Goal: Navigation & Orientation: Find specific page/section

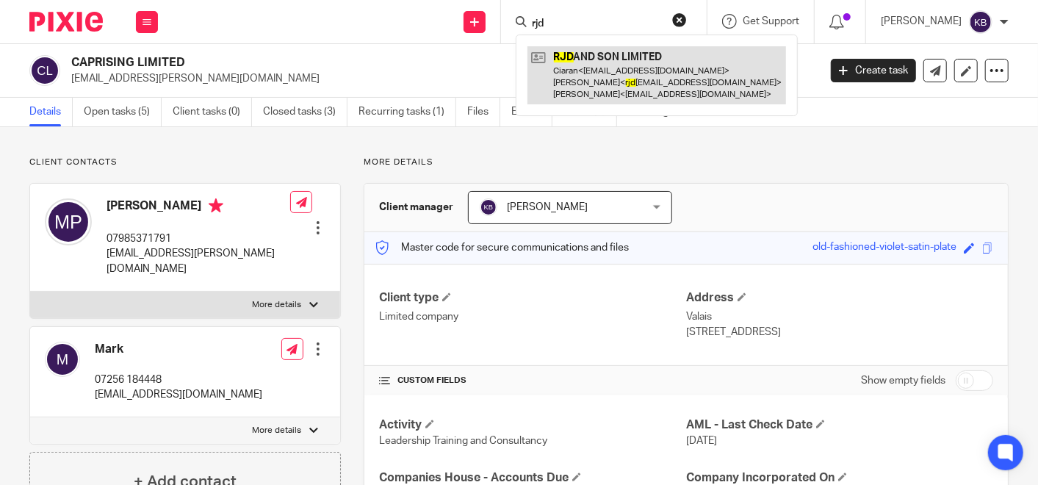
type input "rjd"
click at [601, 66] on link at bounding box center [657, 75] width 259 height 58
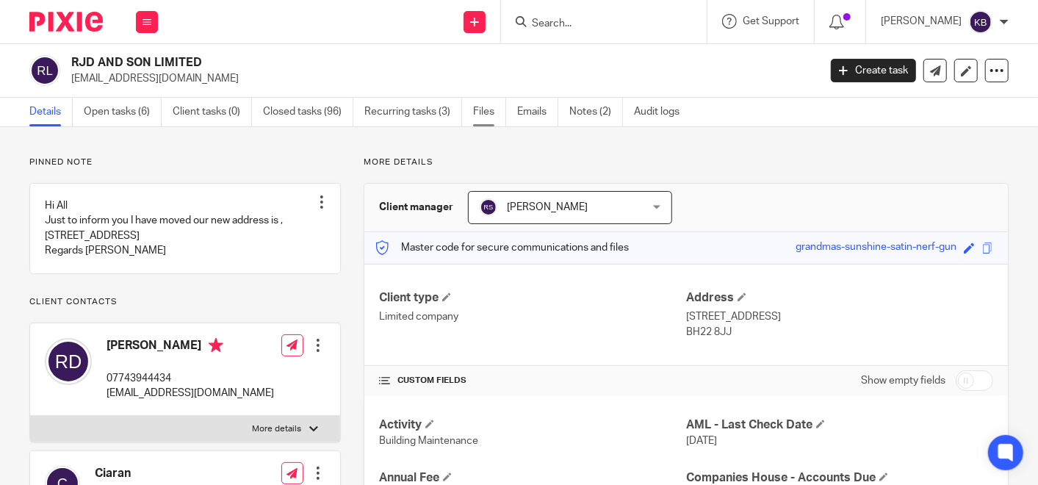
click at [484, 107] on link "Files" at bounding box center [489, 112] width 33 height 29
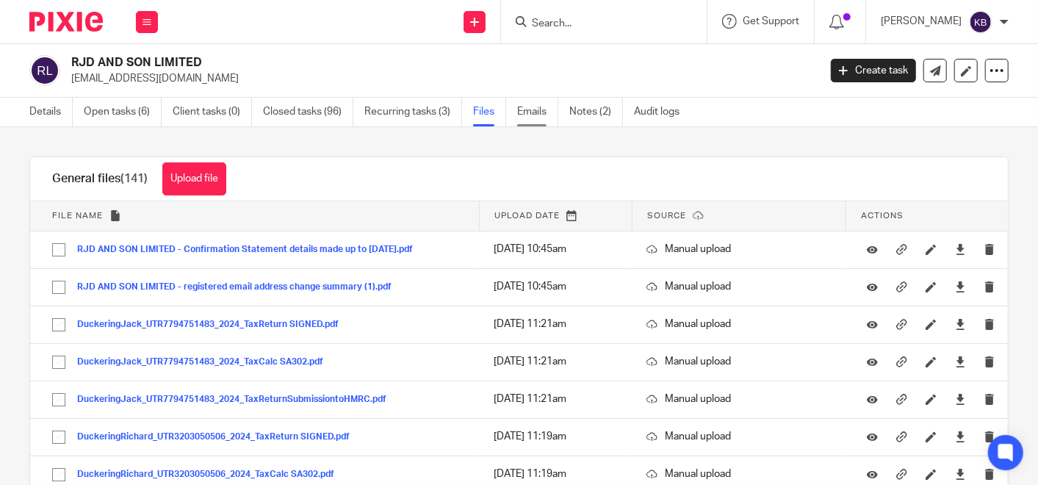
click at [527, 112] on link "Emails" at bounding box center [537, 112] width 41 height 29
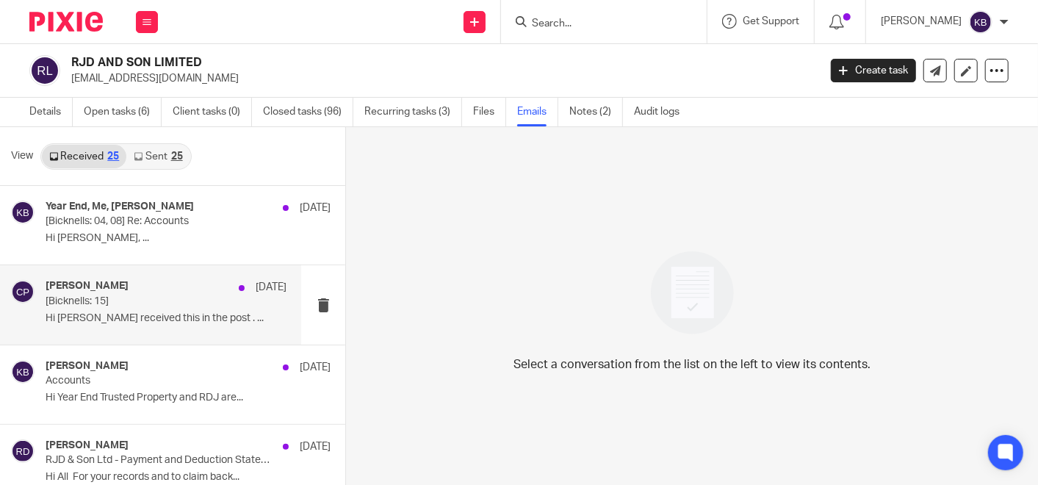
click at [139, 310] on div "Caroline Preece 2 Aug [Bicknells: 15] Hi Richard We received this in the post .…" at bounding box center [166, 304] width 241 height 49
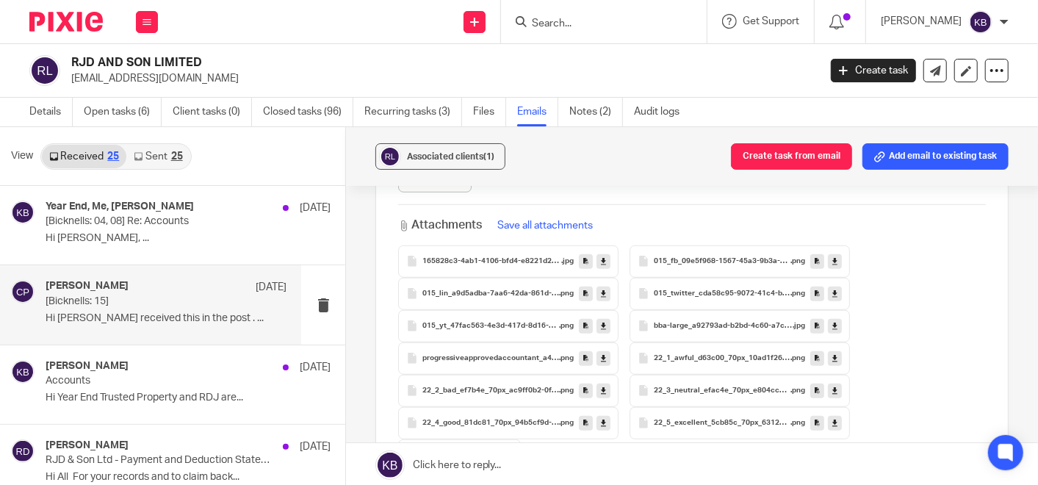
scroll to position [735, 0]
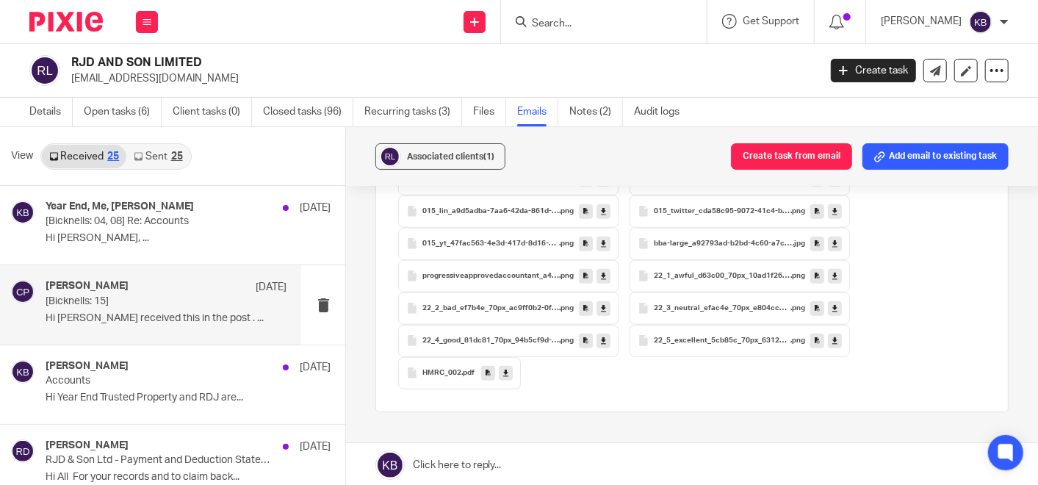
click at [428, 369] on span "HMRC_002" at bounding box center [441, 373] width 39 height 9
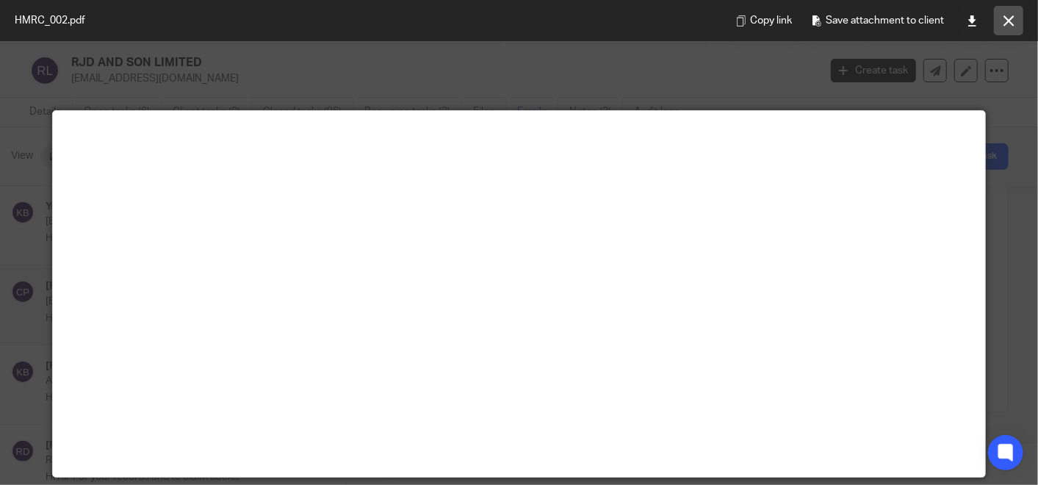
click at [1007, 15] on icon at bounding box center [1009, 20] width 11 height 11
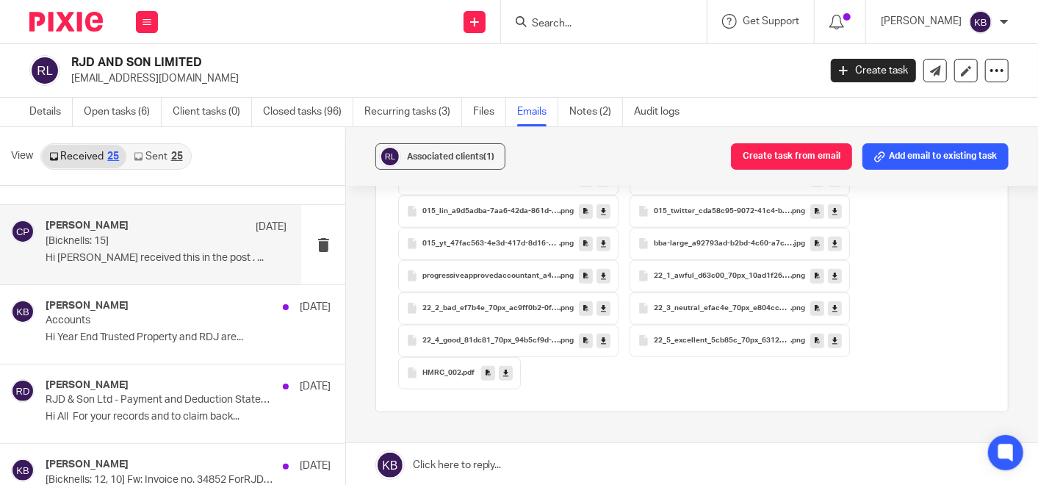
scroll to position [82, 0]
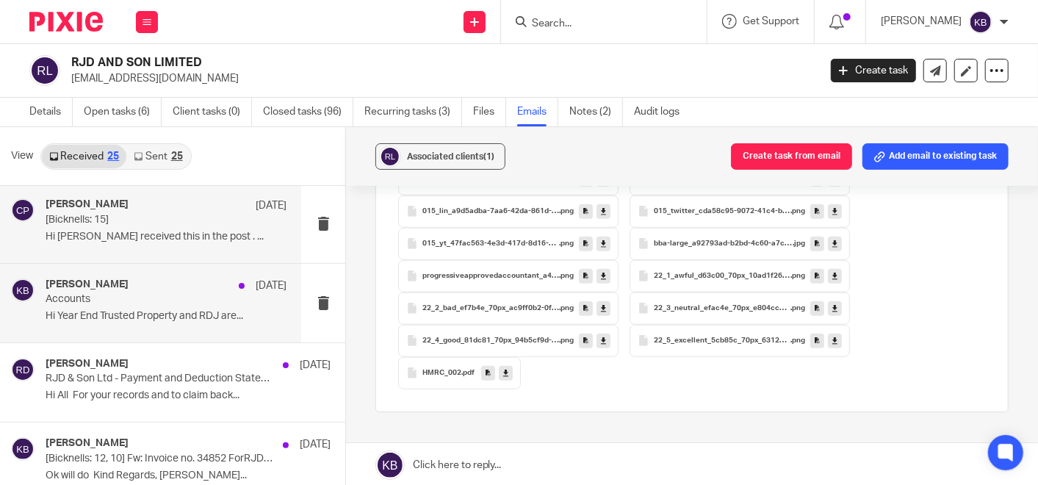
click at [143, 317] on p "Hi Year End Trusted Property and RDJ are..." at bounding box center [166, 316] width 241 height 12
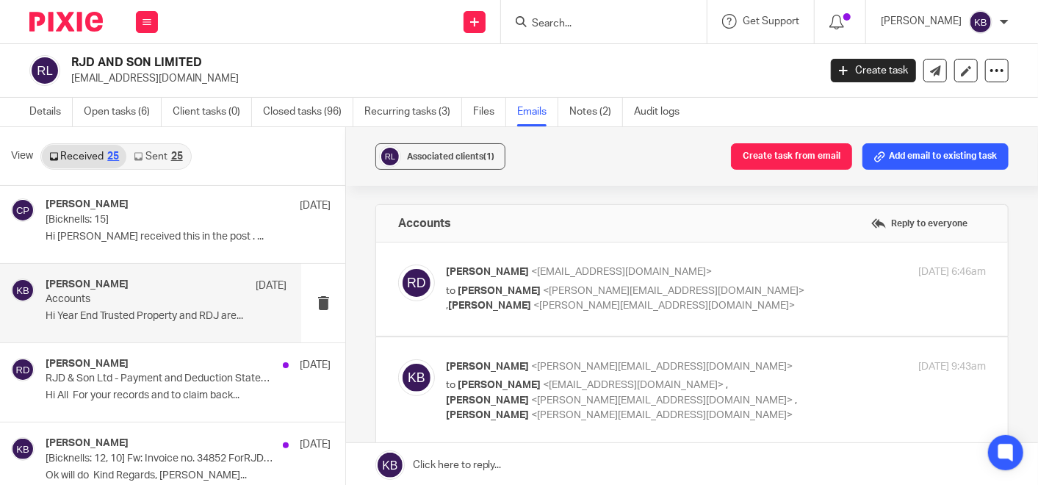
scroll to position [0, 0]
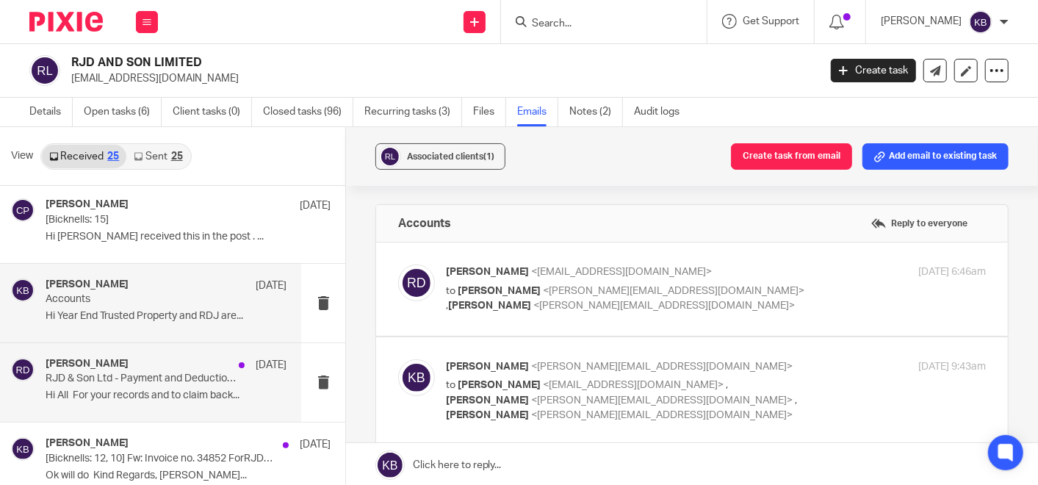
click at [135, 382] on p "RJD & Son Ltd - Payment and Deduction Statement - July 2025" at bounding box center [142, 378] width 192 height 12
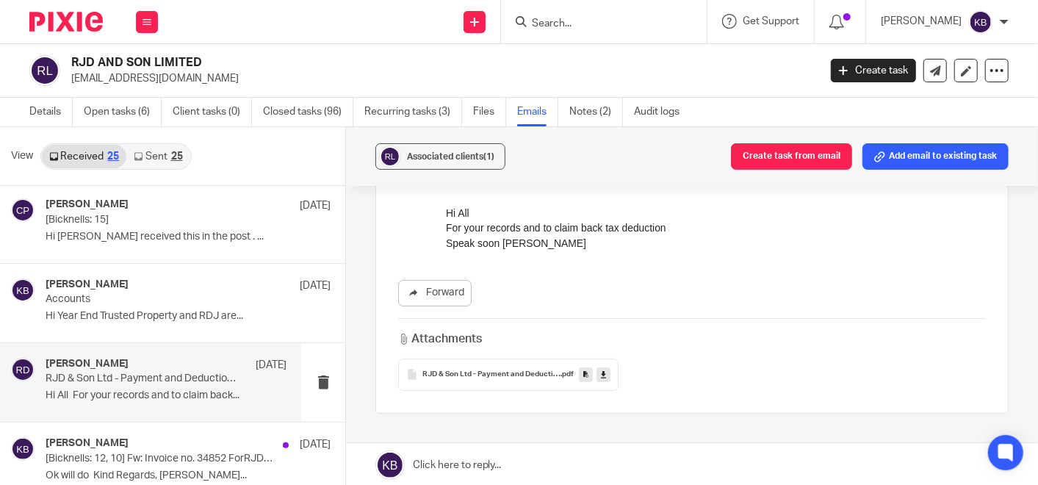
scroll to position [163, 0]
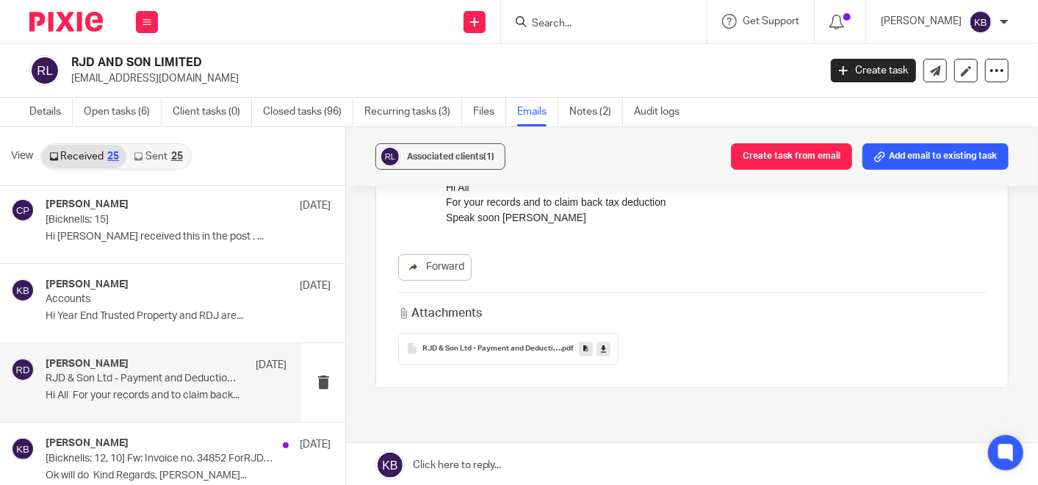
click at [478, 345] on span "RJD & Son Ltd - Payment and Deduction Statement - July 2025" at bounding box center [491, 349] width 138 height 9
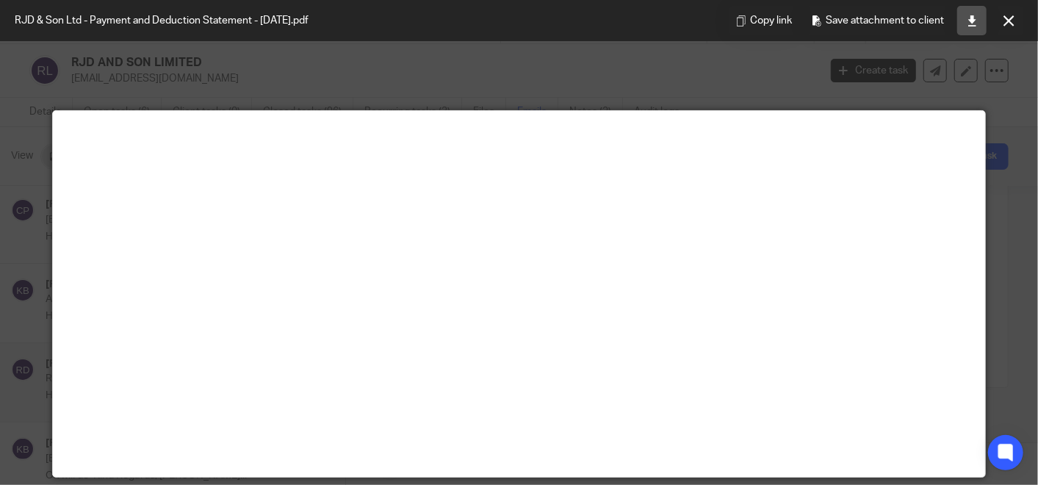
click at [970, 16] on icon at bounding box center [972, 20] width 11 height 11
click at [1009, 15] on icon at bounding box center [1009, 20] width 11 height 11
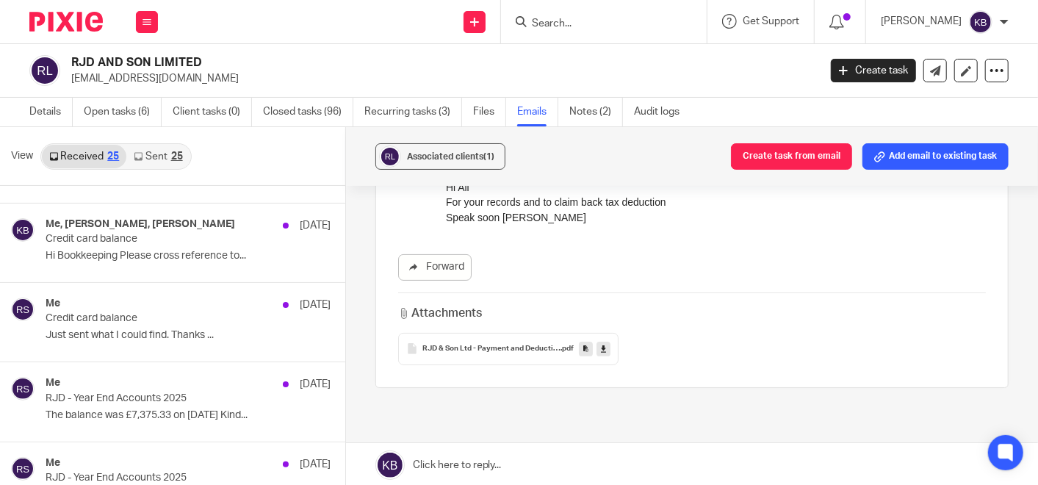
scroll to position [816, 0]
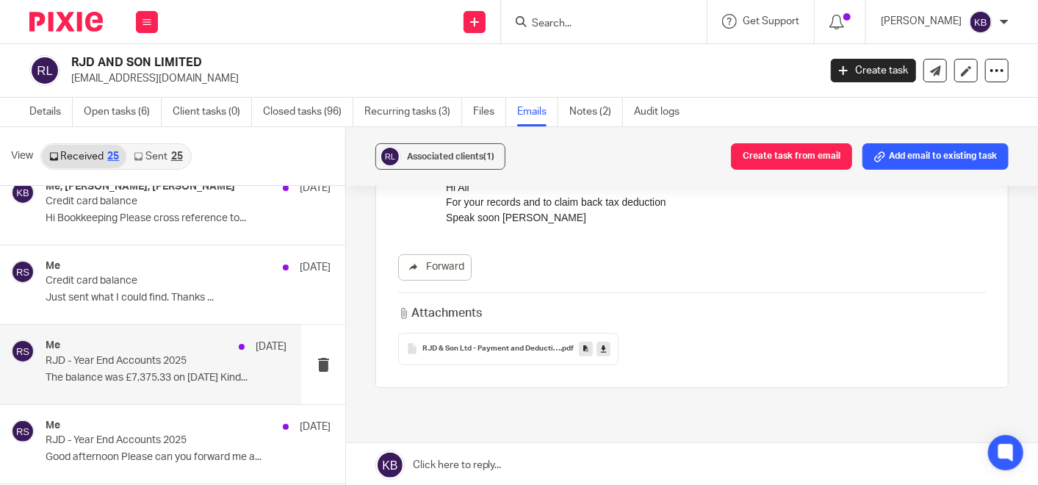
click at [98, 356] on p "RJD - Year End Accounts 2025" at bounding box center [142, 361] width 192 height 12
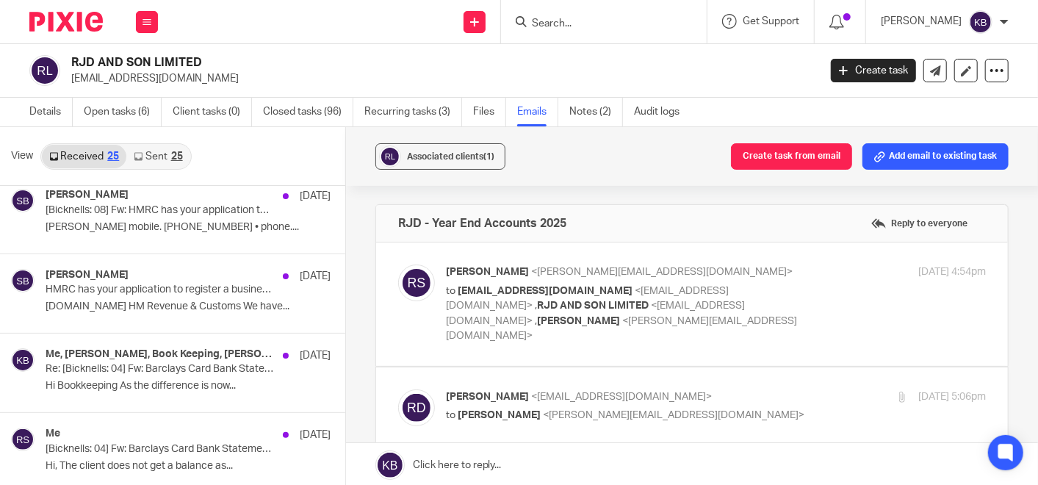
scroll to position [0, 0]
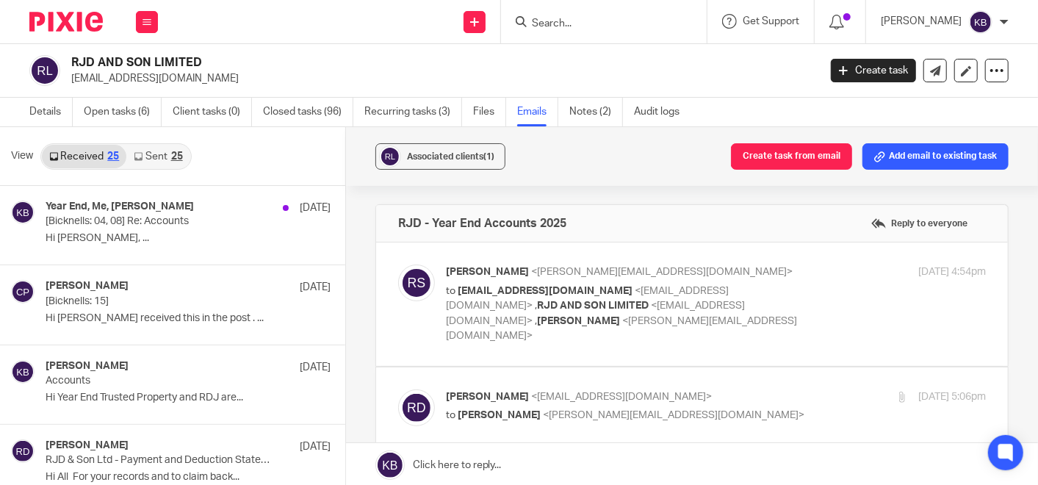
click at [591, 19] on input "Search" at bounding box center [596, 24] width 132 height 13
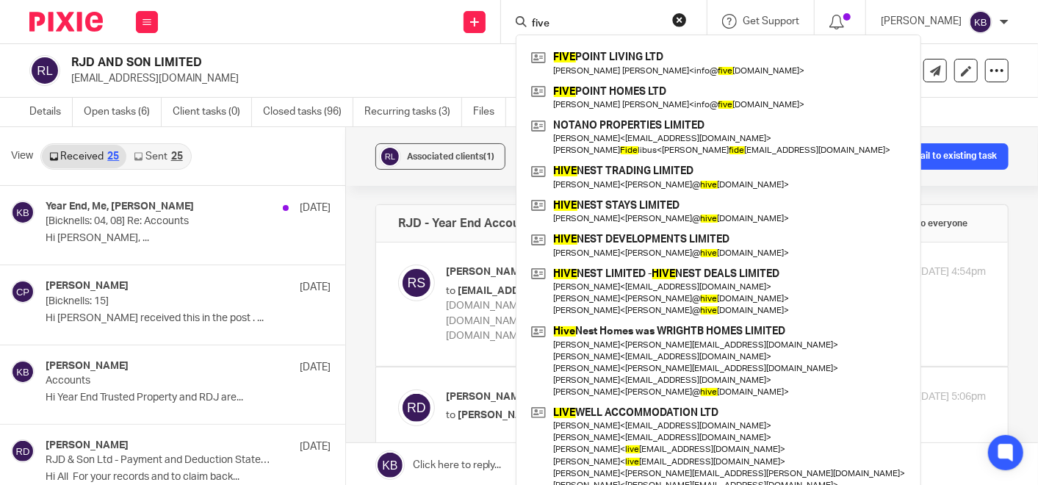
type input "five"
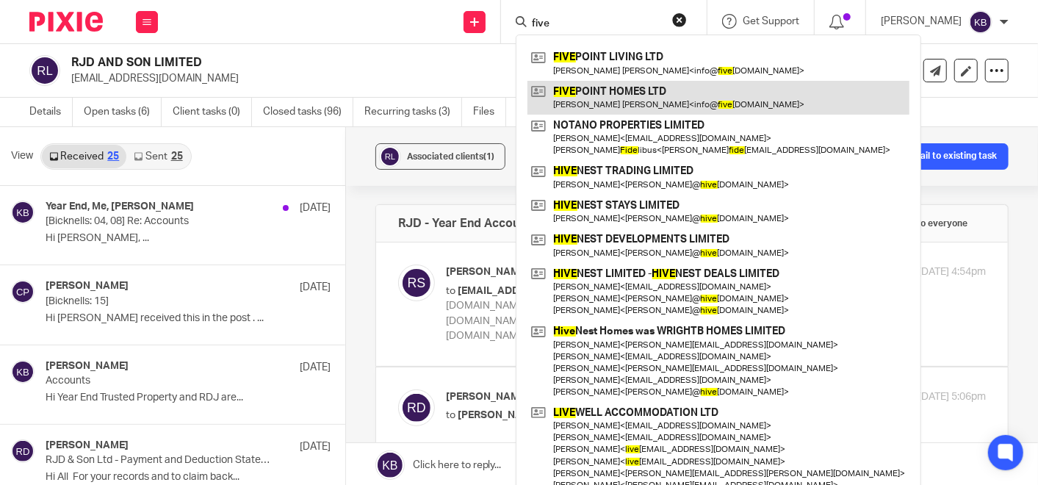
click at [619, 90] on link at bounding box center [719, 98] width 382 height 34
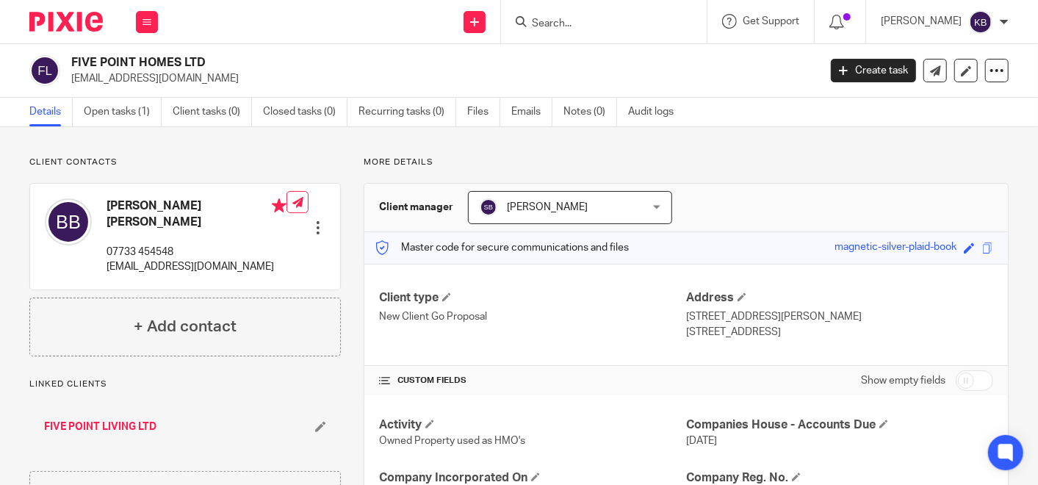
click at [96, 420] on link "FIVE POINT LIVING LTD" at bounding box center [100, 427] width 112 height 15
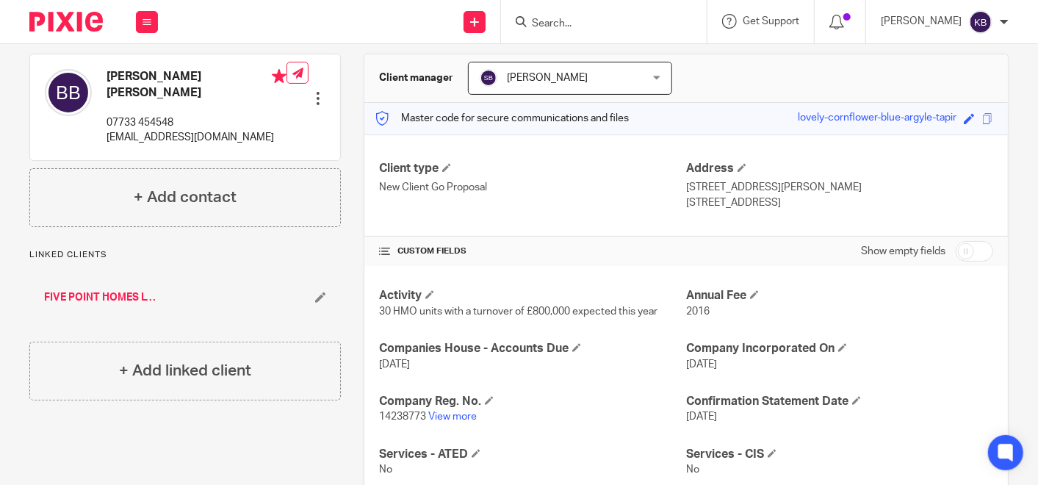
scroll to position [80, 0]
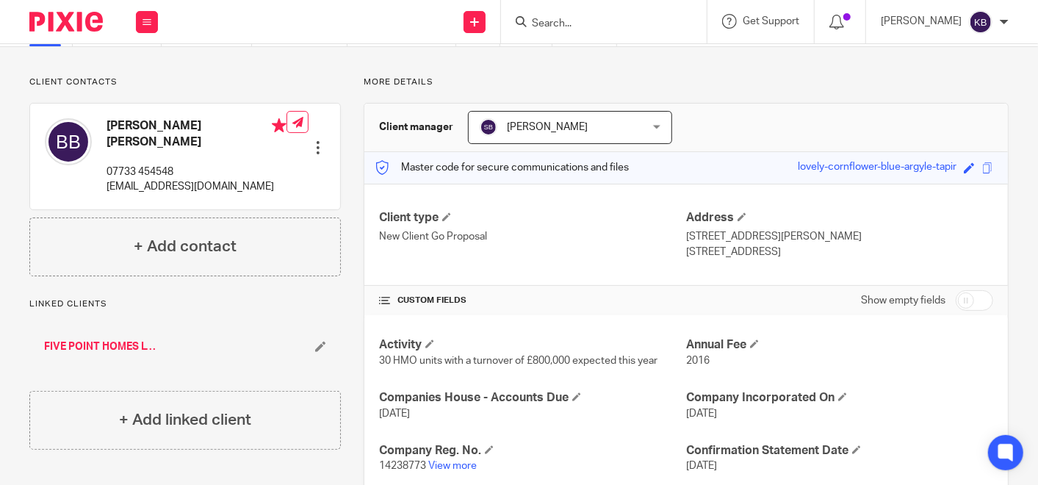
click at [89, 339] on link "FIVE POINT HOMES LTD" at bounding box center [100, 346] width 112 height 15
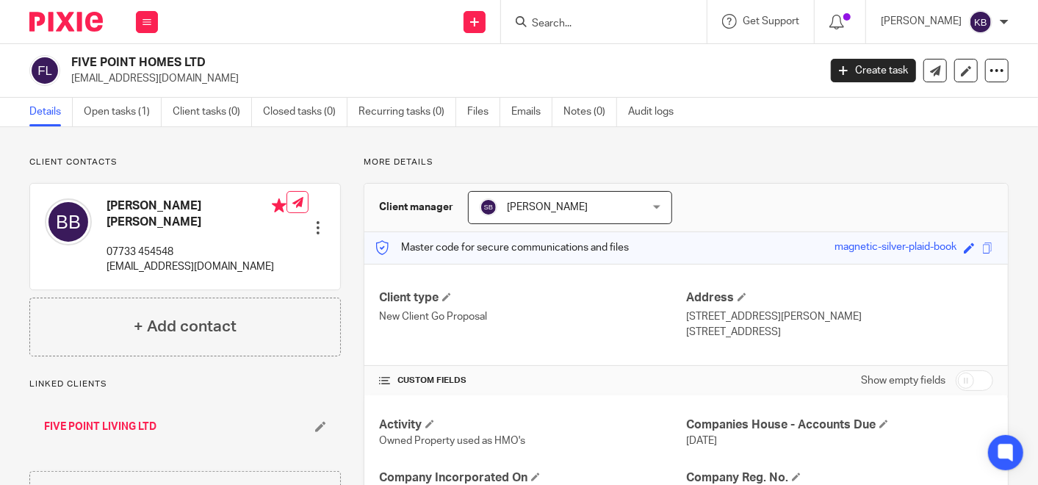
click at [571, 21] on input "Search" at bounding box center [596, 24] width 132 height 13
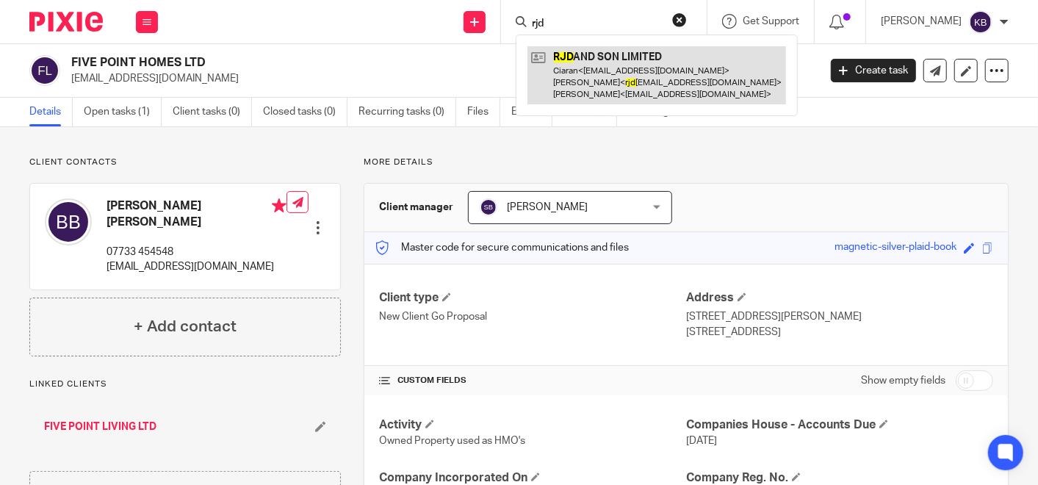
type input "rjd"
click at [605, 68] on link at bounding box center [657, 75] width 259 height 58
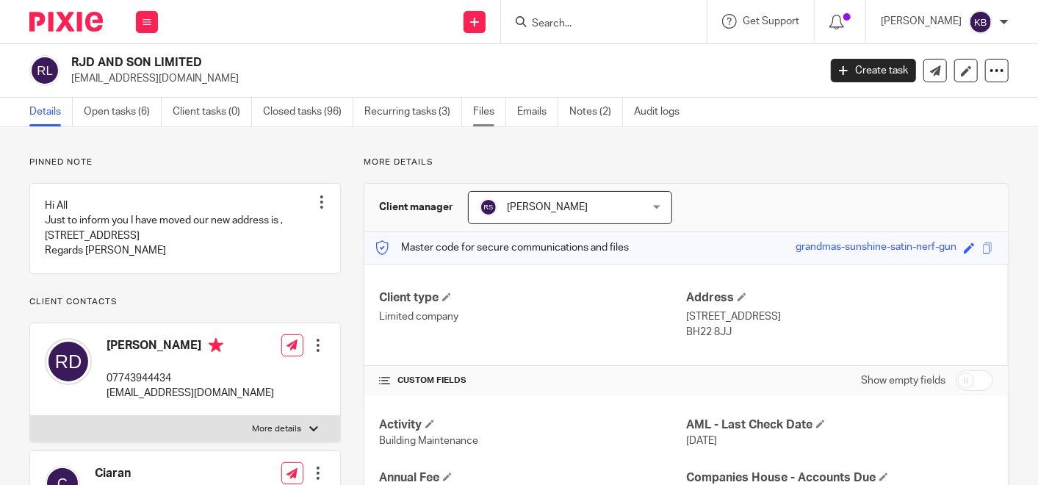
click at [483, 106] on link "Files" at bounding box center [489, 112] width 33 height 29
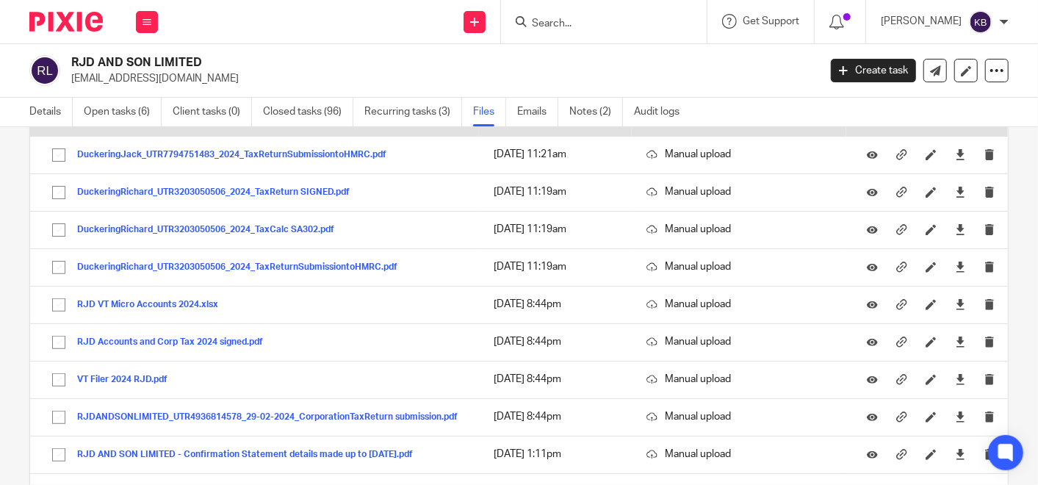
scroll to position [326, 0]
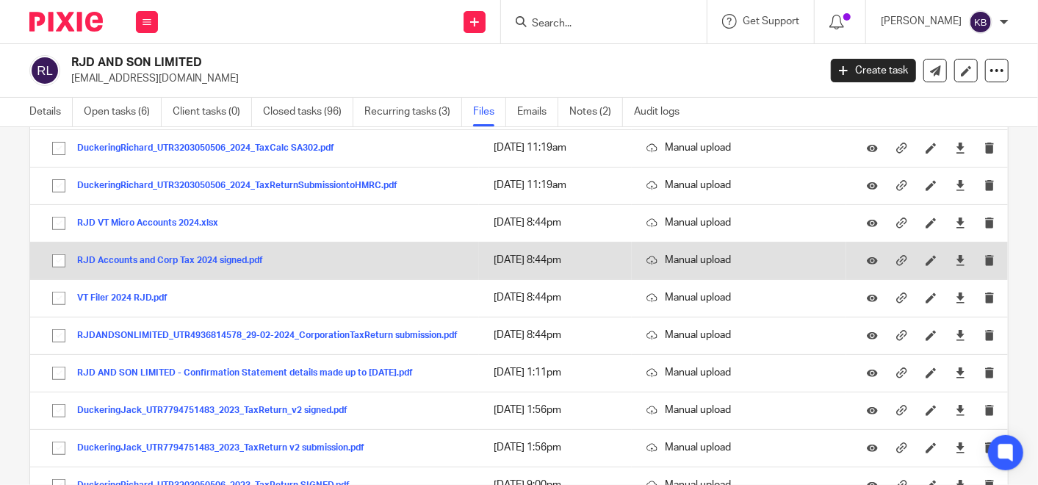
click at [254, 256] on button "RJD Accounts and Corp Tax 2024 signed.pdf" at bounding box center [175, 261] width 197 height 10
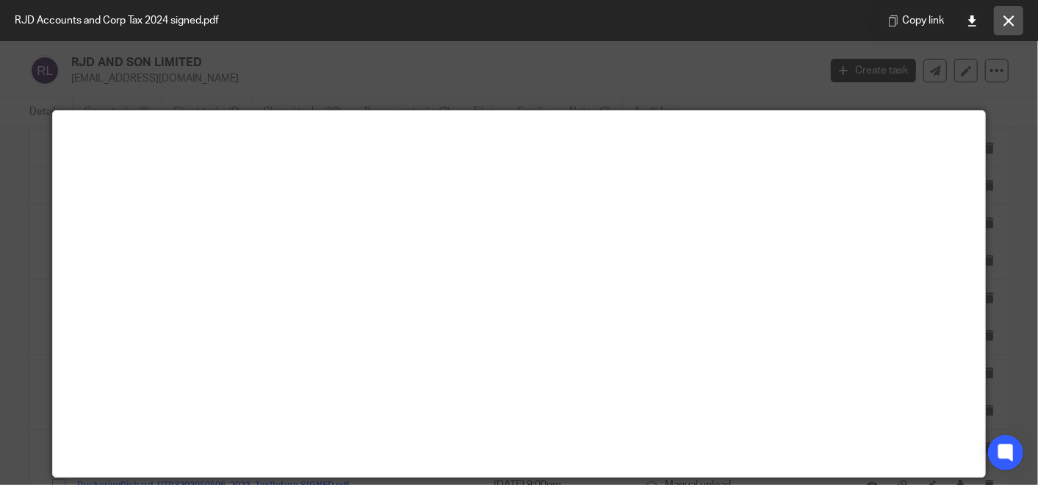
click at [1009, 19] on icon at bounding box center [1009, 20] width 11 height 11
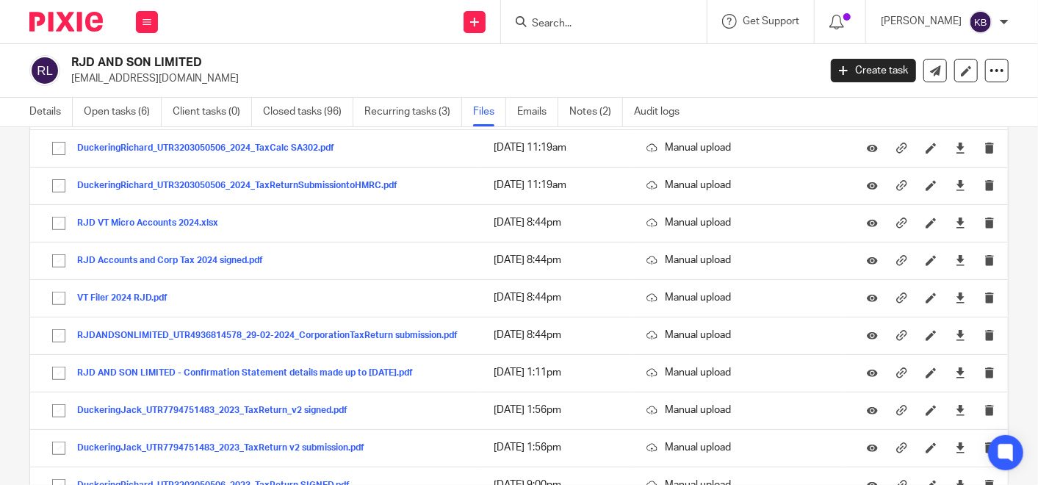
click at [611, 25] on input "Search" at bounding box center [596, 24] width 132 height 13
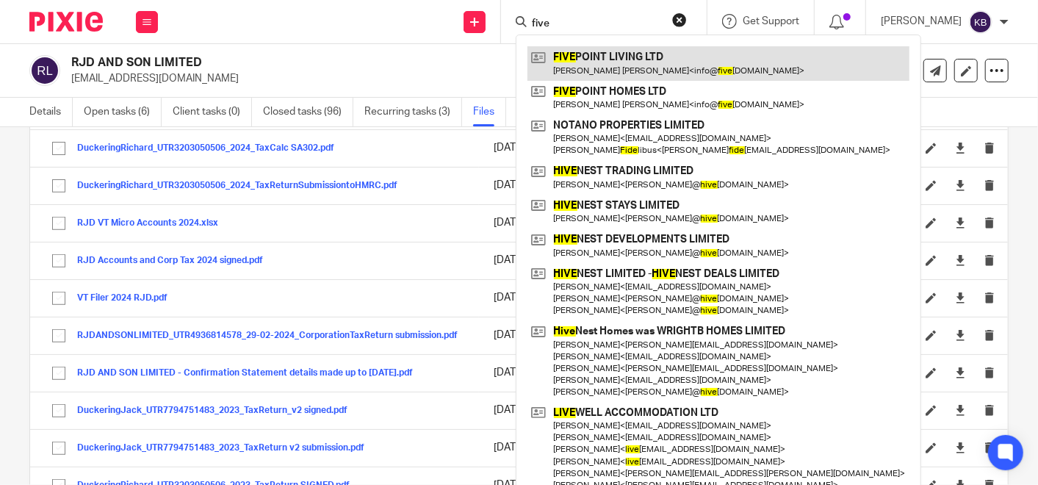
type input "five"
click at [608, 57] on link at bounding box center [719, 63] width 382 height 34
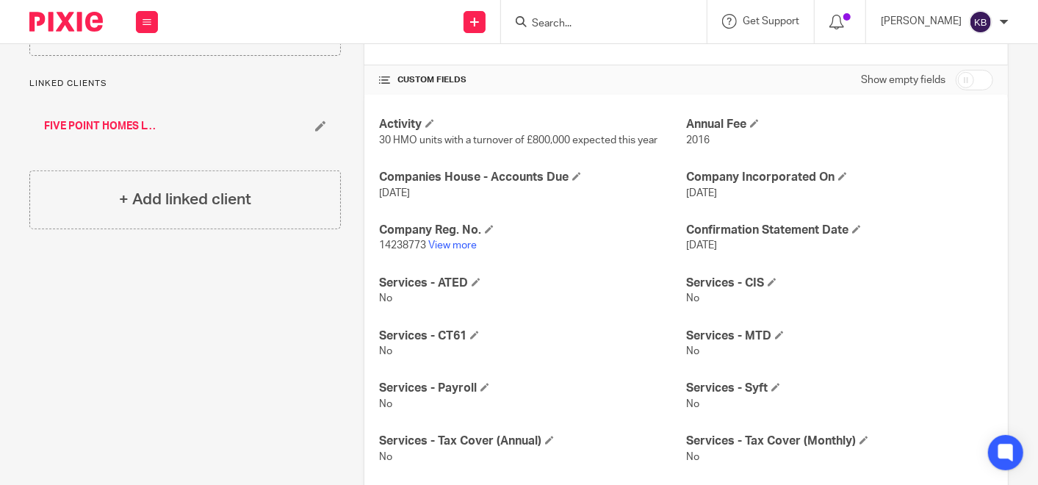
scroll to position [326, 0]
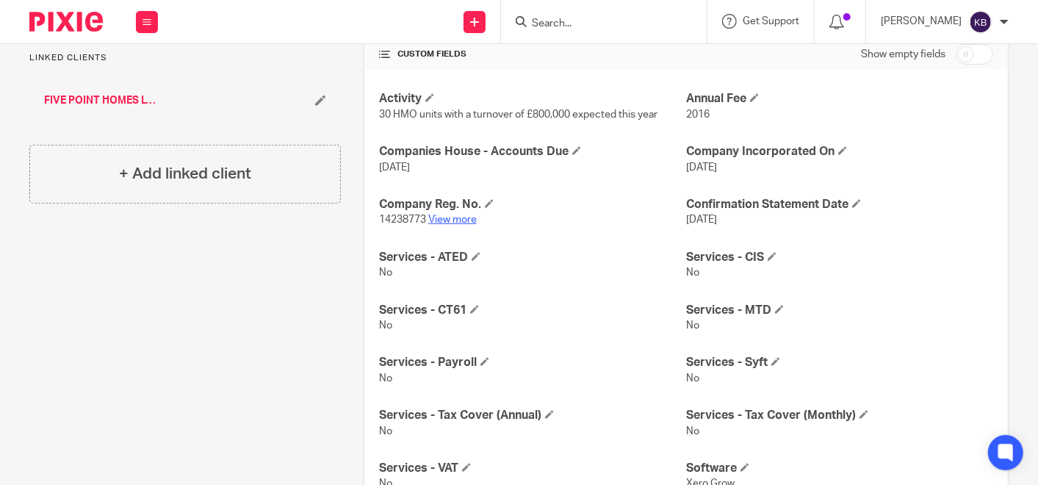
click at [447, 220] on link "View more" at bounding box center [452, 220] width 48 height 10
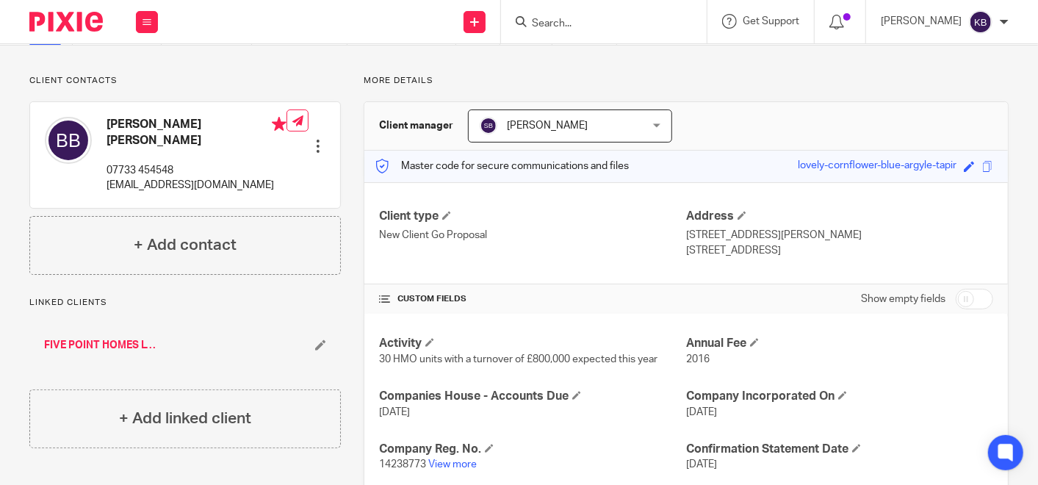
scroll to position [0, 0]
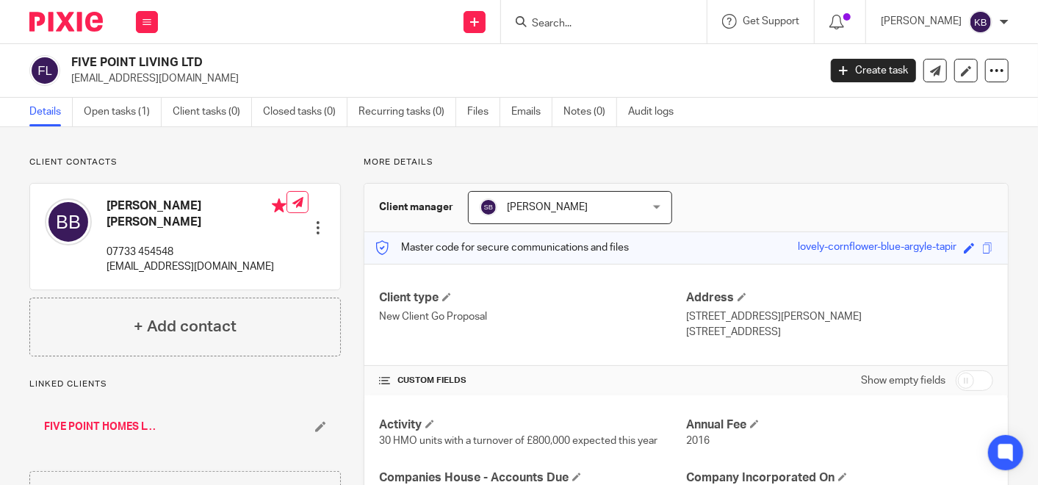
click at [69, 420] on link "FIVE POINT HOMES LTD" at bounding box center [100, 427] width 112 height 15
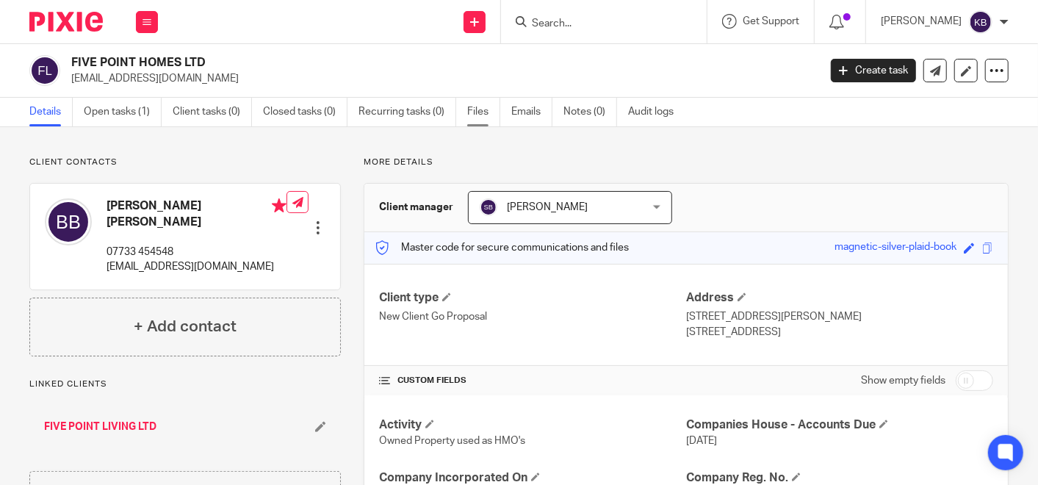
click at [478, 110] on link "Files" at bounding box center [483, 112] width 33 height 29
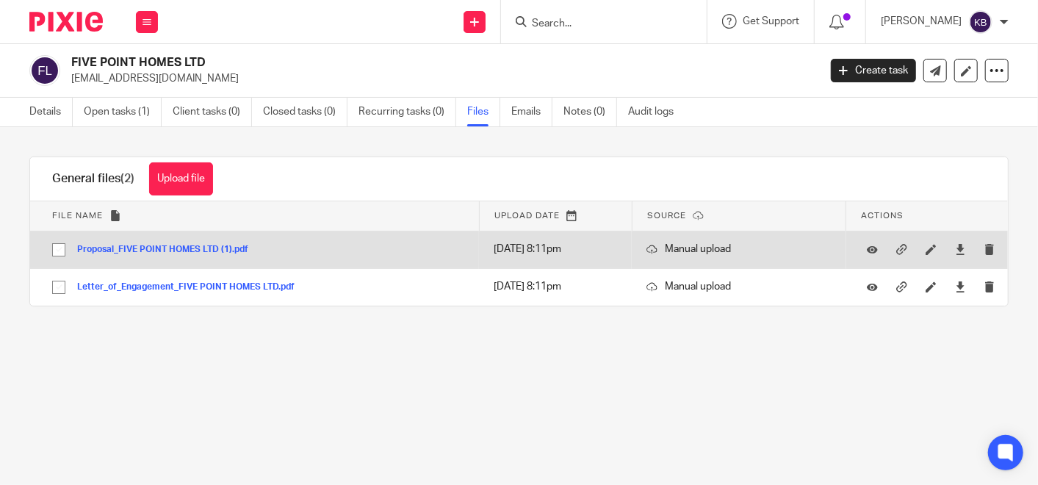
click at [176, 245] on button "Proposal_FIVE POINT HOMES LTD (1).pdf" at bounding box center [168, 250] width 182 height 10
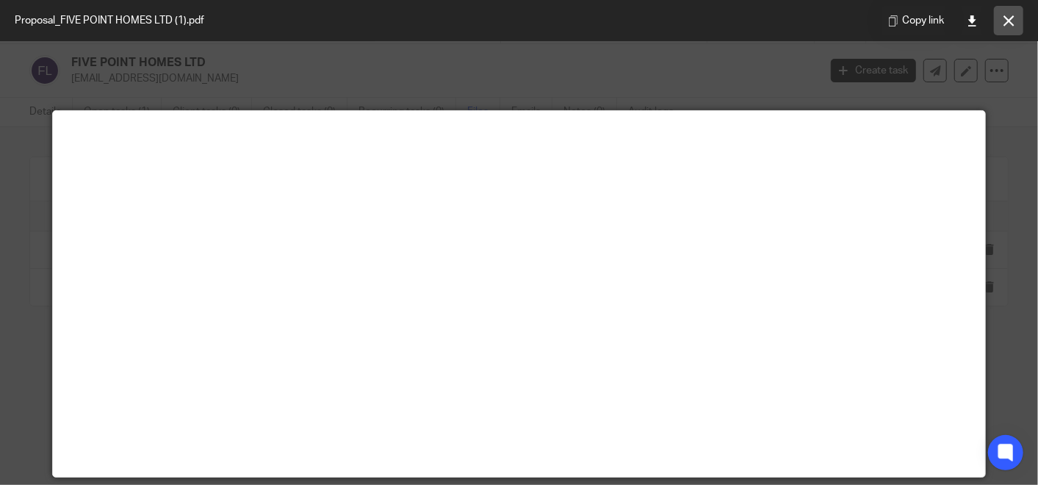
click at [1004, 20] on icon at bounding box center [1009, 20] width 11 height 11
